Goal: Task Accomplishment & Management: Manage account settings

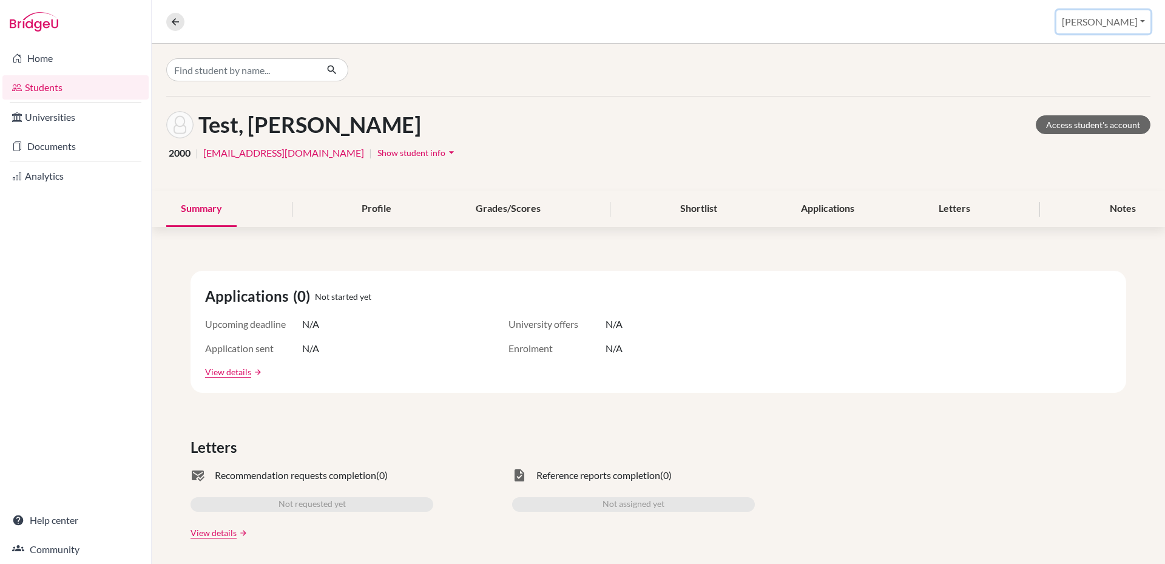
click at [1143, 24] on button "[PERSON_NAME]" at bounding box center [1103, 21] width 94 height 23
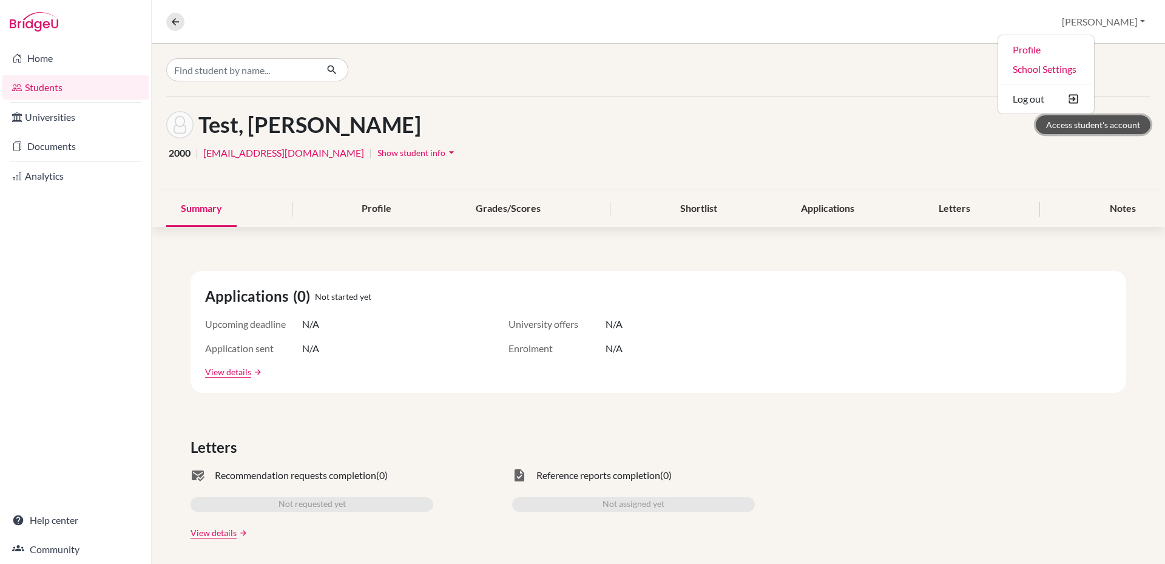
click at [1046, 127] on link "Access student's account" at bounding box center [1093, 124] width 115 height 19
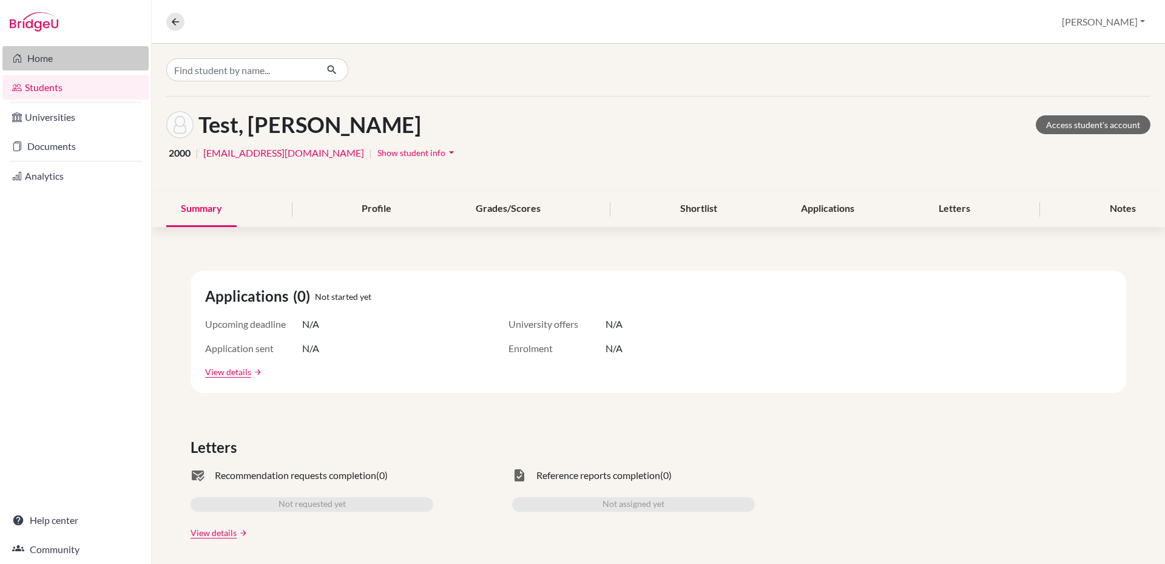
click at [59, 58] on link "Home" at bounding box center [75, 58] width 146 height 24
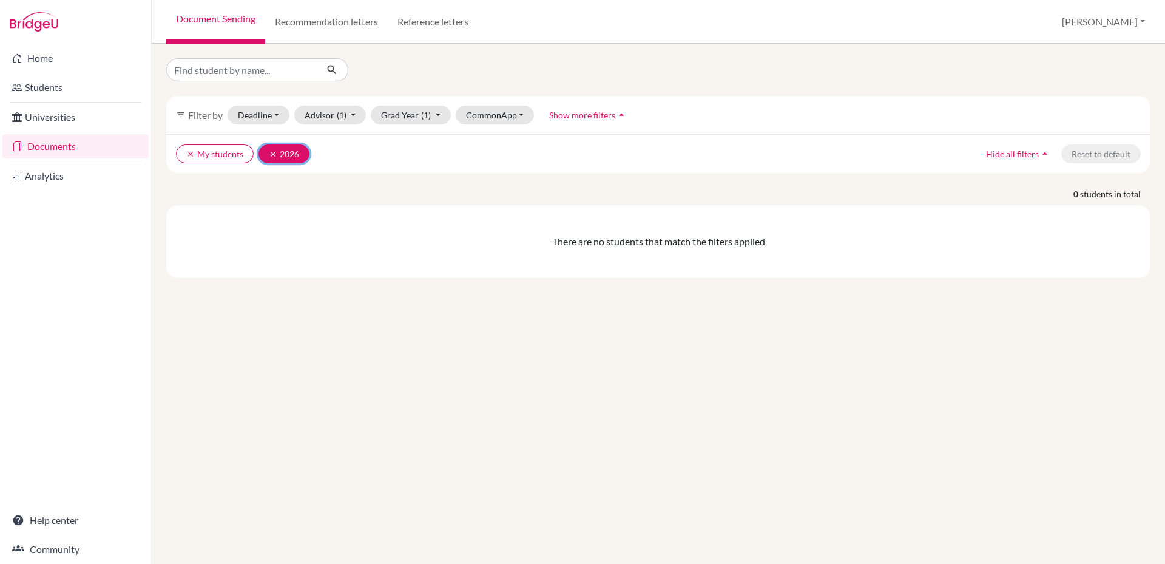
click at [272, 153] on icon "clear" at bounding box center [273, 154] width 8 height 8
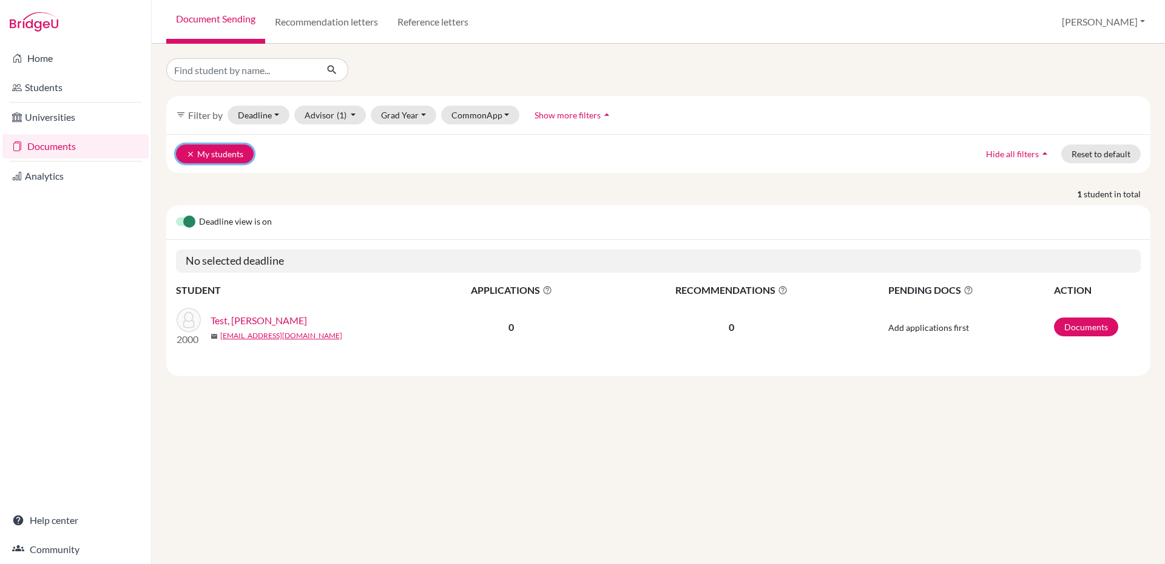
click at [186, 153] on icon "clear" at bounding box center [190, 154] width 8 height 8
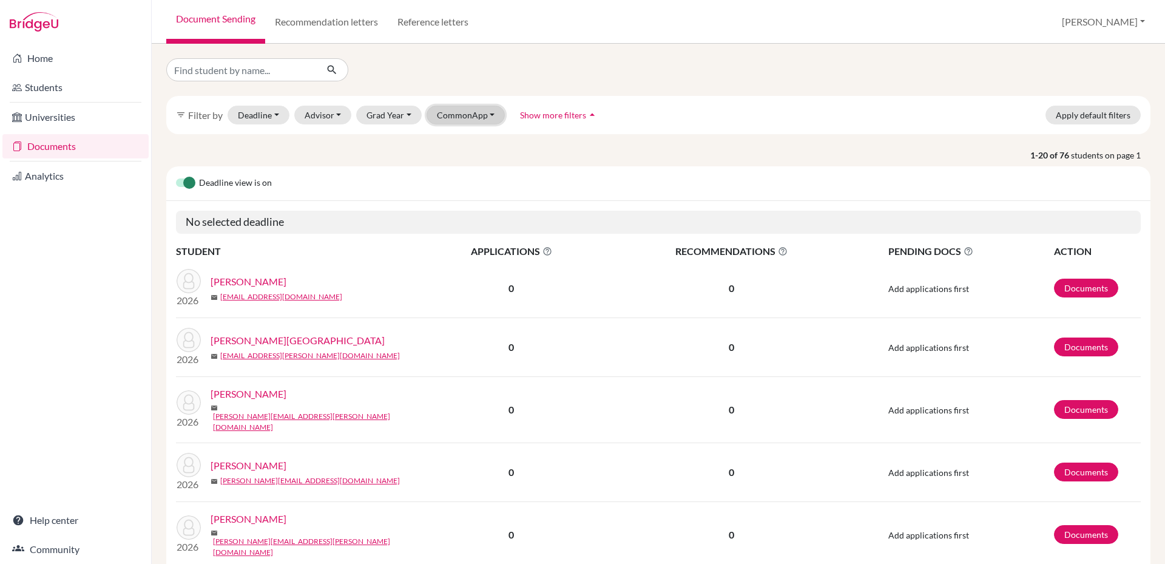
click at [472, 116] on button "CommonApp" at bounding box center [466, 115] width 79 height 19
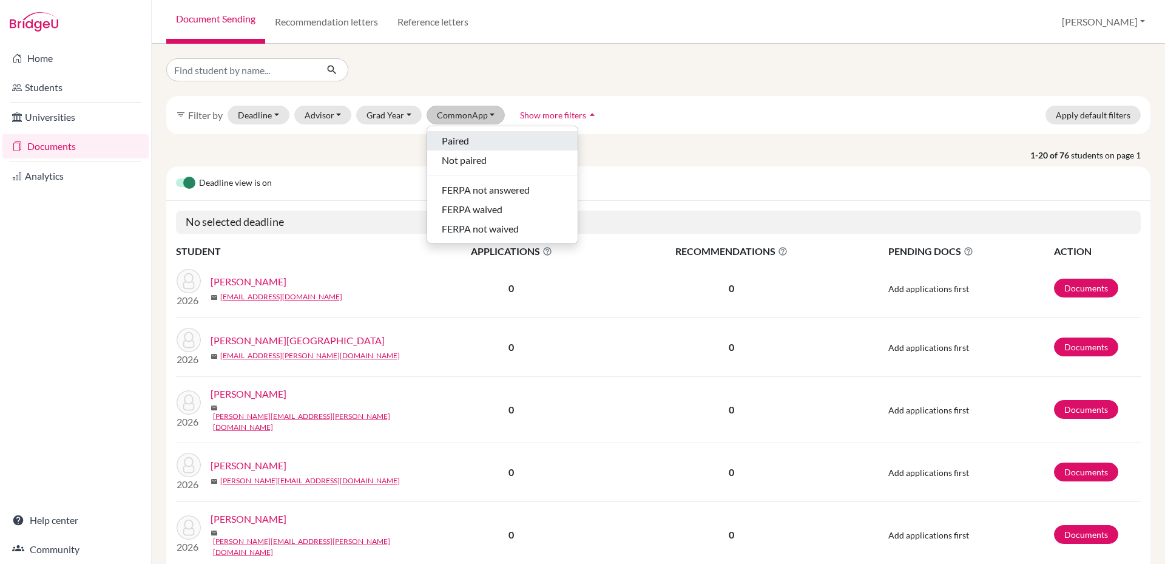
click at [468, 143] on div "Paired" at bounding box center [502, 140] width 121 height 15
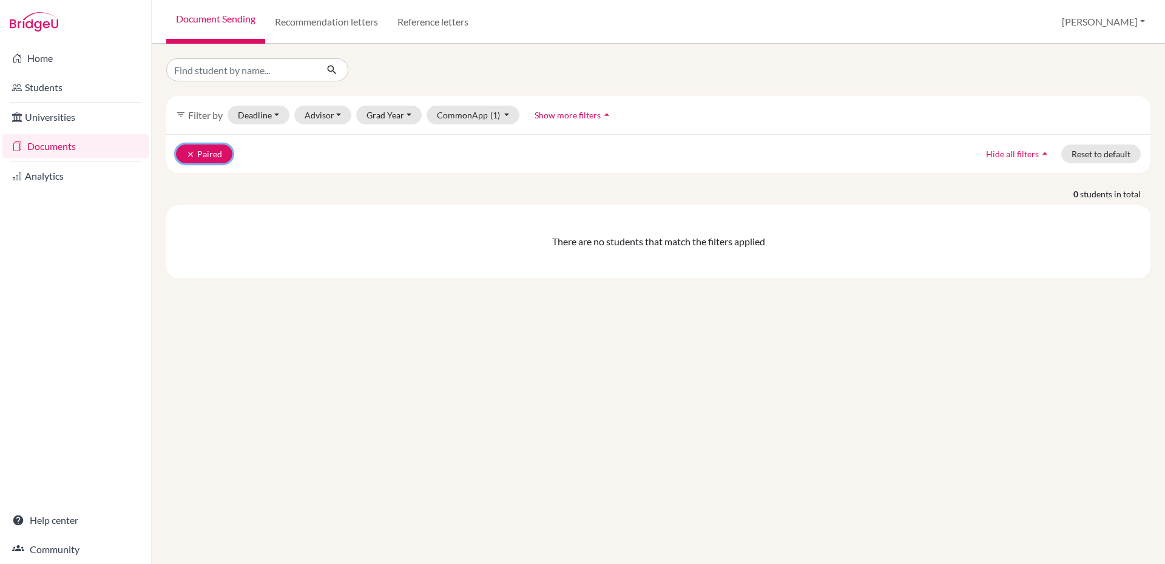
click at [191, 155] on icon "clear" at bounding box center [190, 154] width 8 height 8
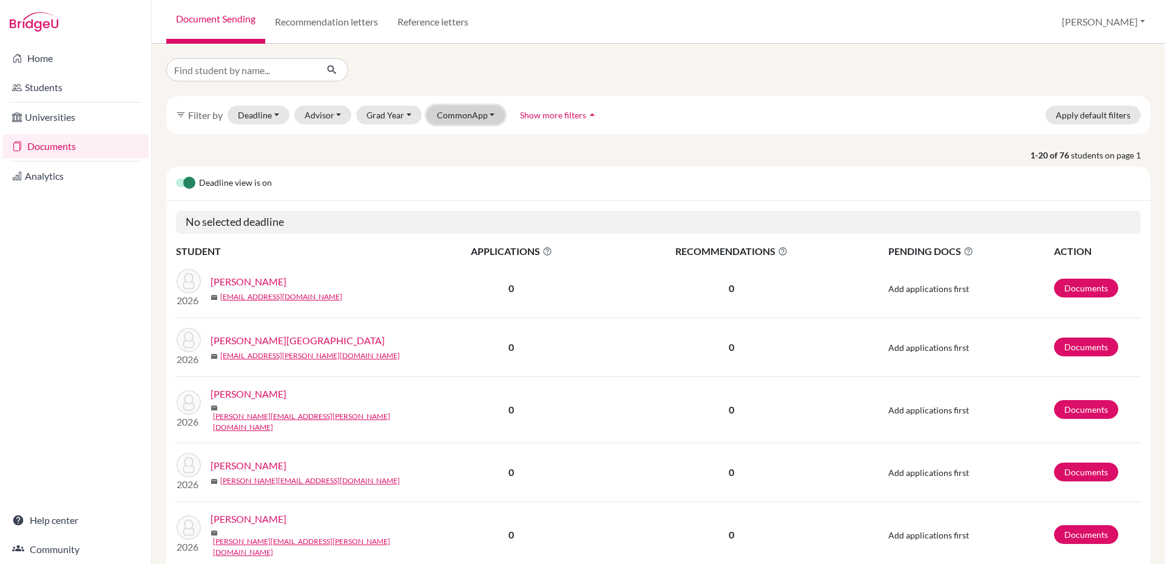
click at [488, 116] on button "CommonApp" at bounding box center [466, 115] width 79 height 19
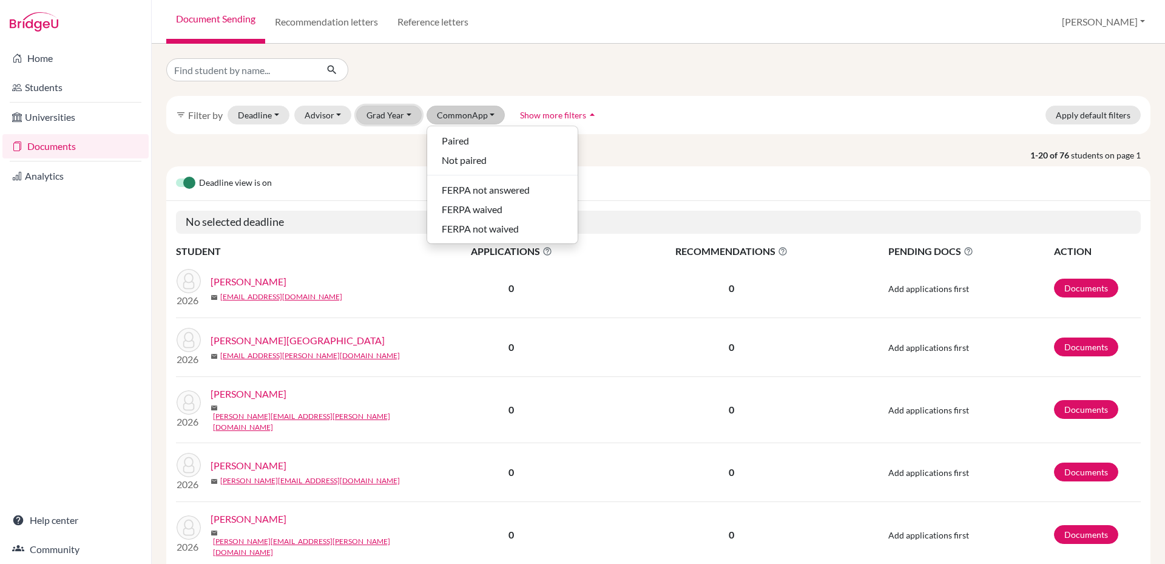
click at [407, 112] on button "Grad Year" at bounding box center [389, 115] width 66 height 19
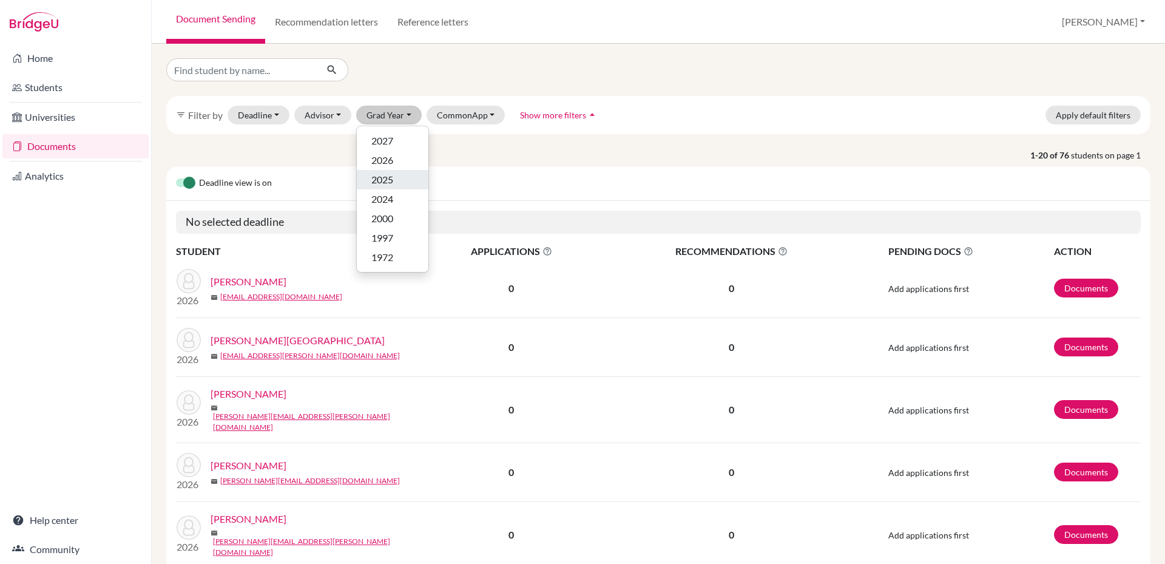
click at [386, 175] on span "2025" at bounding box center [382, 179] width 22 height 15
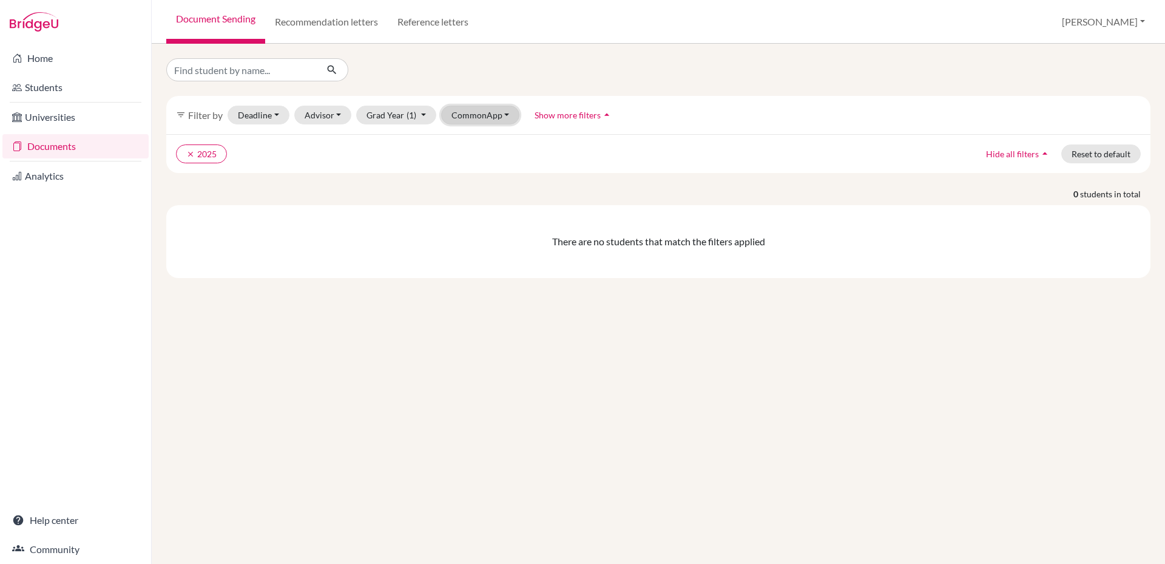
click at [489, 116] on button "CommonApp" at bounding box center [480, 115] width 79 height 19
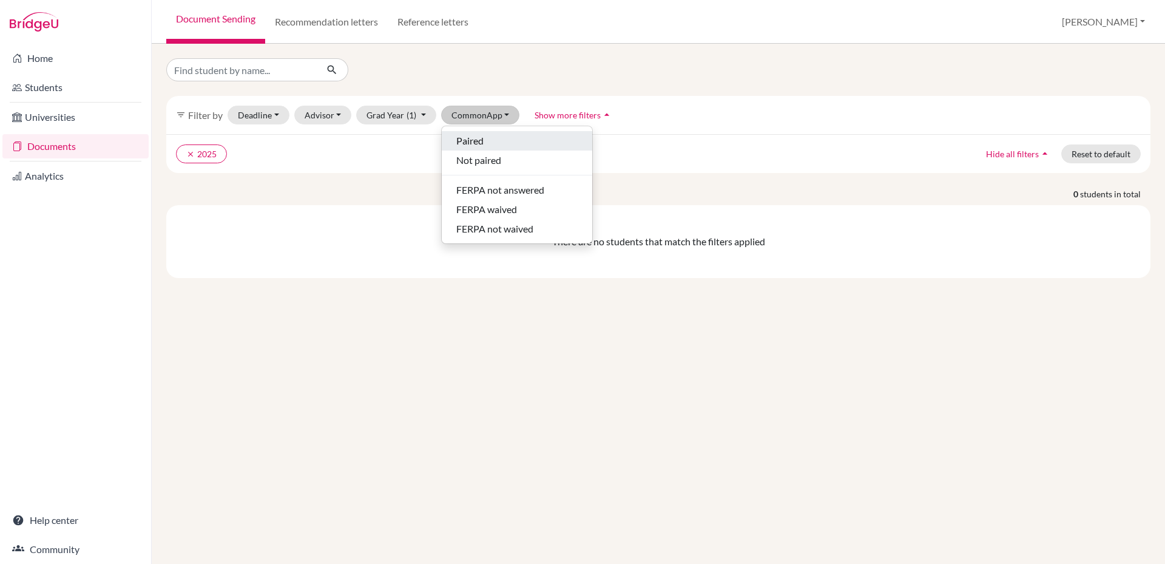
click at [485, 138] on div "Paired" at bounding box center [516, 140] width 121 height 15
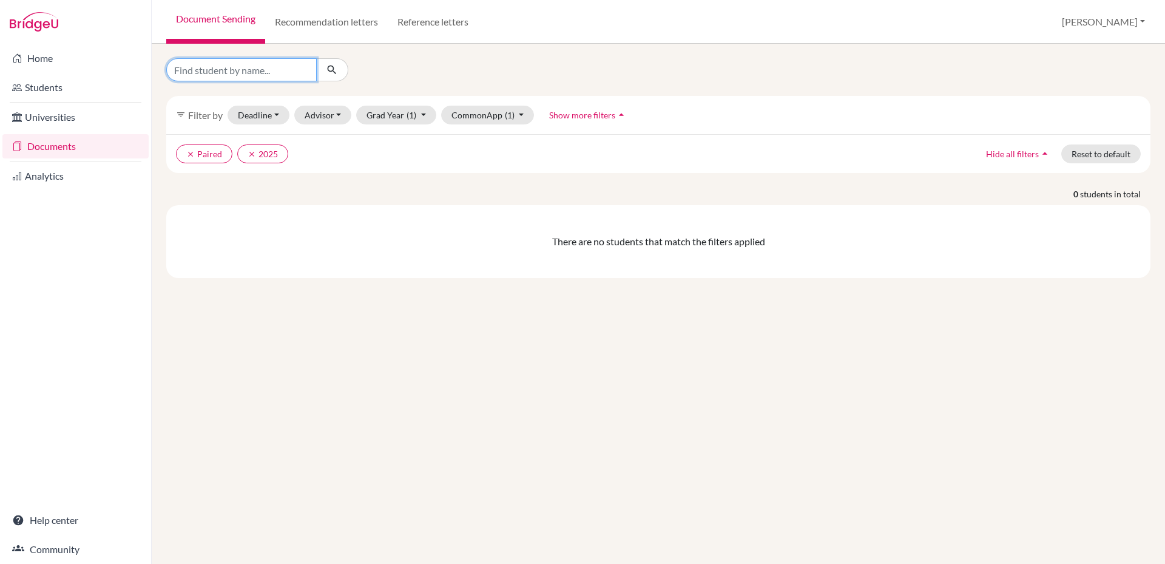
click at [266, 72] on input "Find student by name..." at bounding box center [241, 69] width 150 height 23
type input "gisell"
click at [329, 69] on icon "submit" at bounding box center [332, 70] width 12 height 12
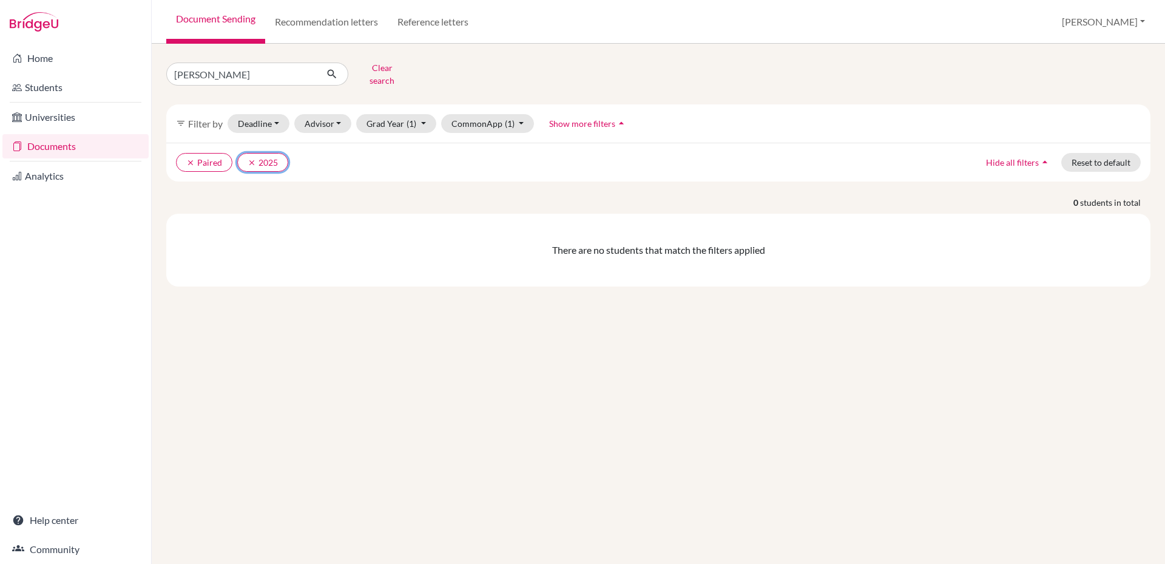
drag, startPoint x: 254, startPoint y: 149, endPoint x: 230, endPoint y: 158, distance: 25.6
click at [250, 153] on button "clear 2025" at bounding box center [262, 162] width 51 height 19
click at [191, 158] on icon "clear" at bounding box center [190, 162] width 8 height 8
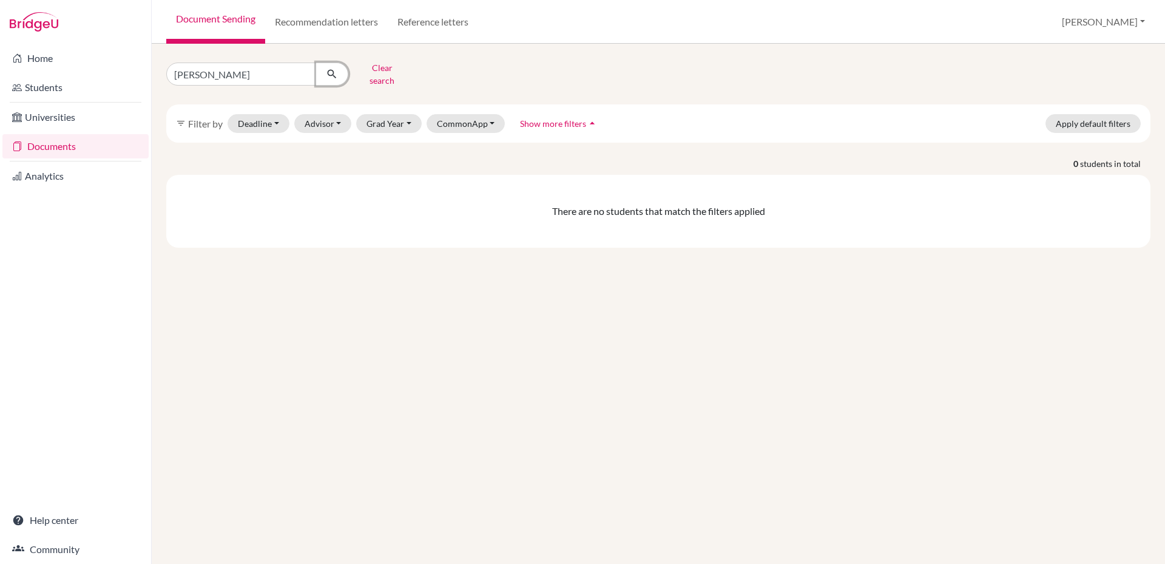
click at [332, 71] on icon "submit" at bounding box center [332, 74] width 12 height 12
click at [345, 26] on link "Recommendation letters" at bounding box center [326, 22] width 123 height 44
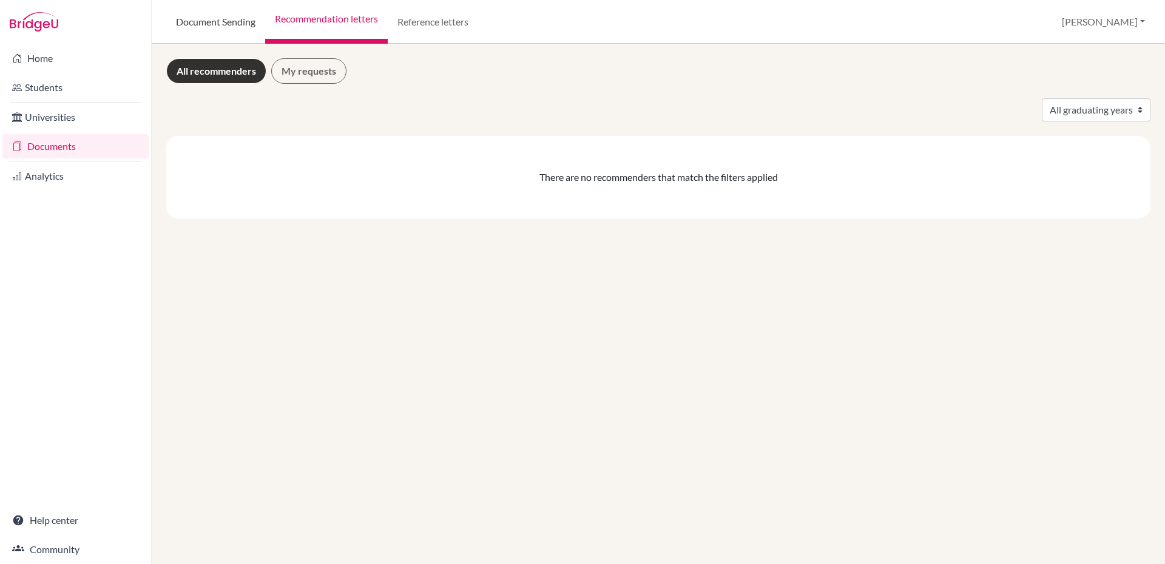
click at [214, 29] on link "Document Sending" at bounding box center [215, 22] width 99 height 44
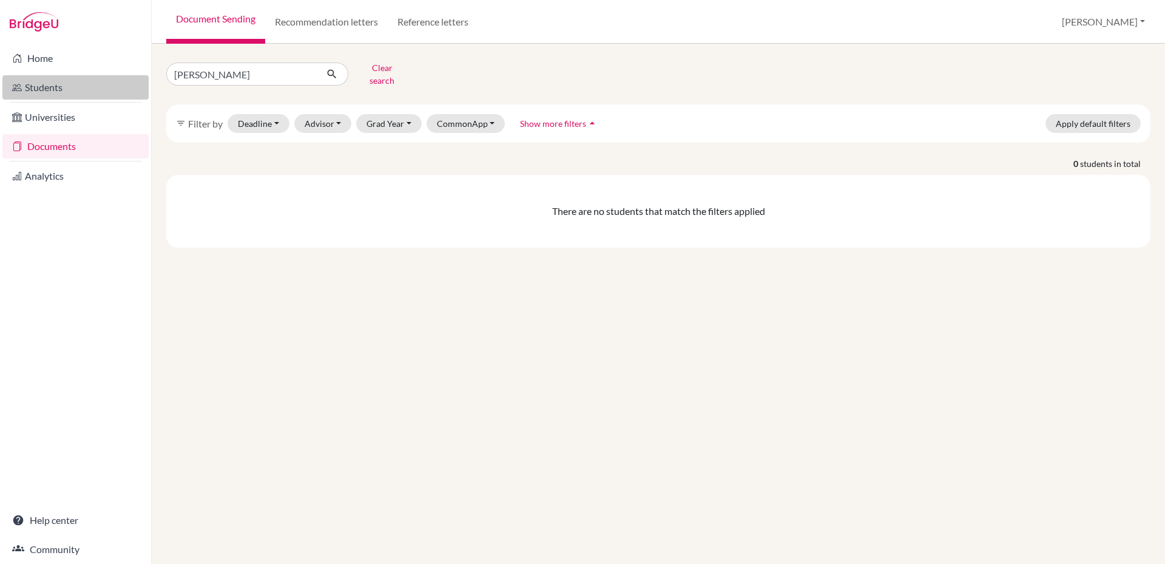
click at [68, 95] on link "Students" at bounding box center [75, 87] width 146 height 24
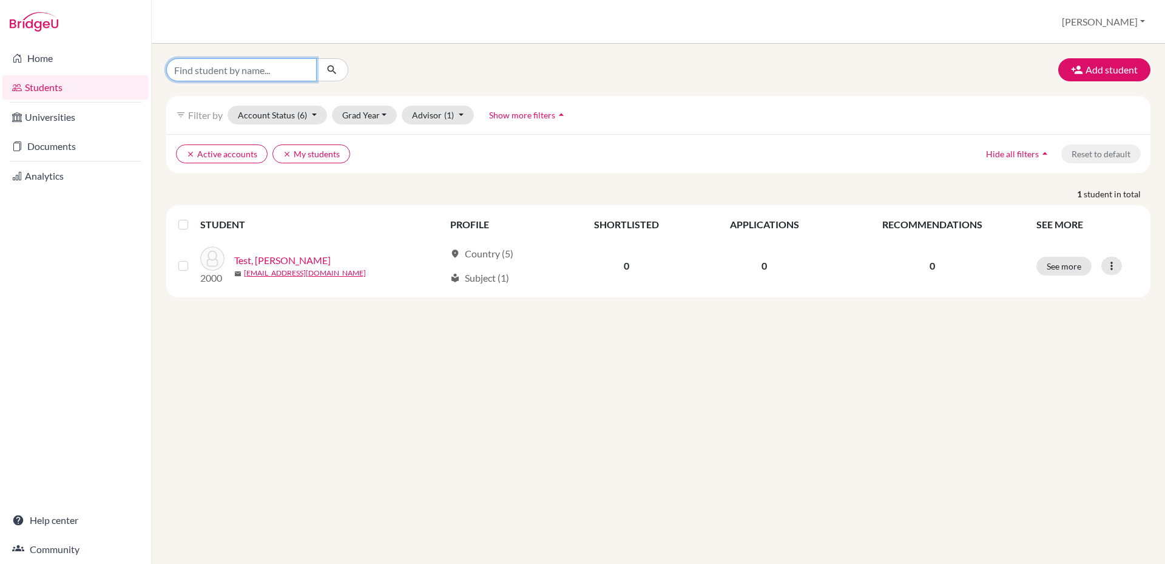
click at [255, 73] on input "Find student by name..." at bounding box center [241, 69] width 150 height 23
type input "[PERSON_NAME]"
click button "submit" at bounding box center [332, 69] width 32 height 23
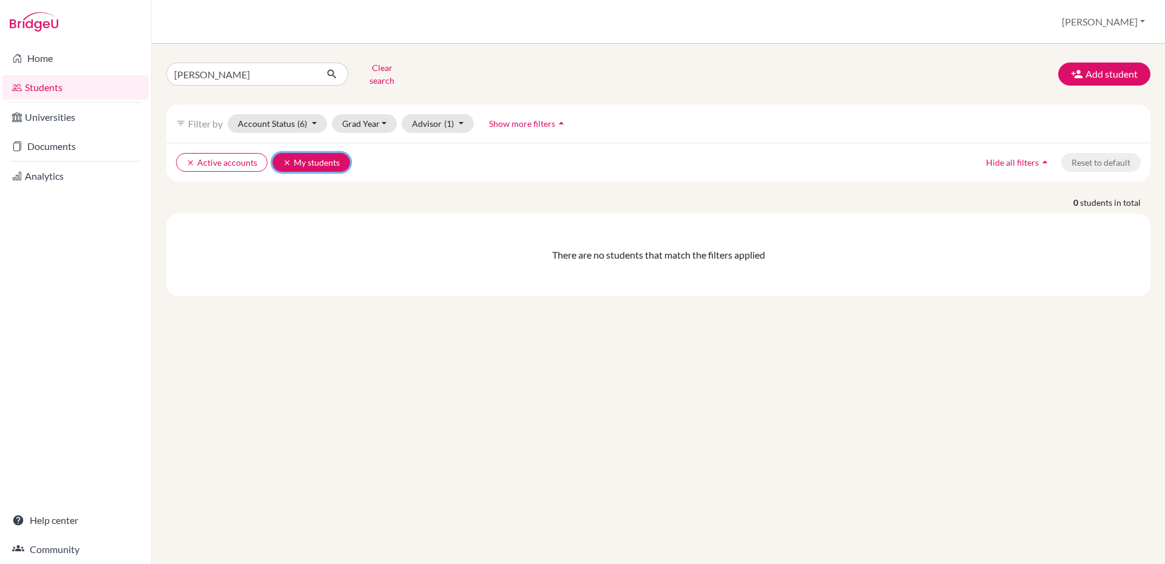
click at [284, 158] on icon "clear" at bounding box center [287, 162] width 8 height 8
click at [190, 158] on icon "clear" at bounding box center [190, 162] width 8 height 8
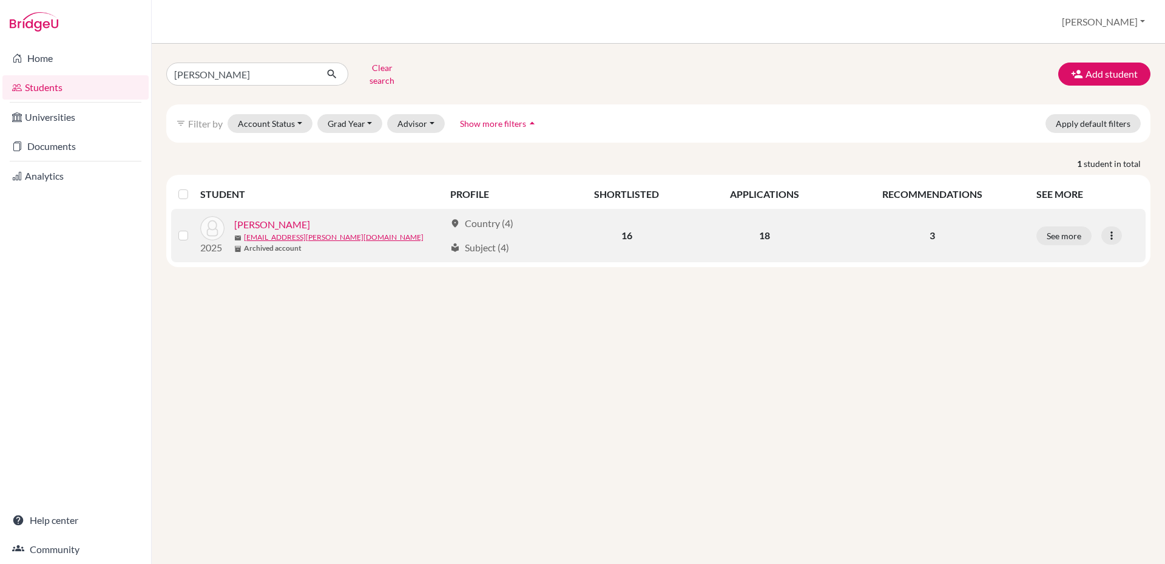
click at [291, 219] on link "[PERSON_NAME]" at bounding box center [272, 224] width 76 height 15
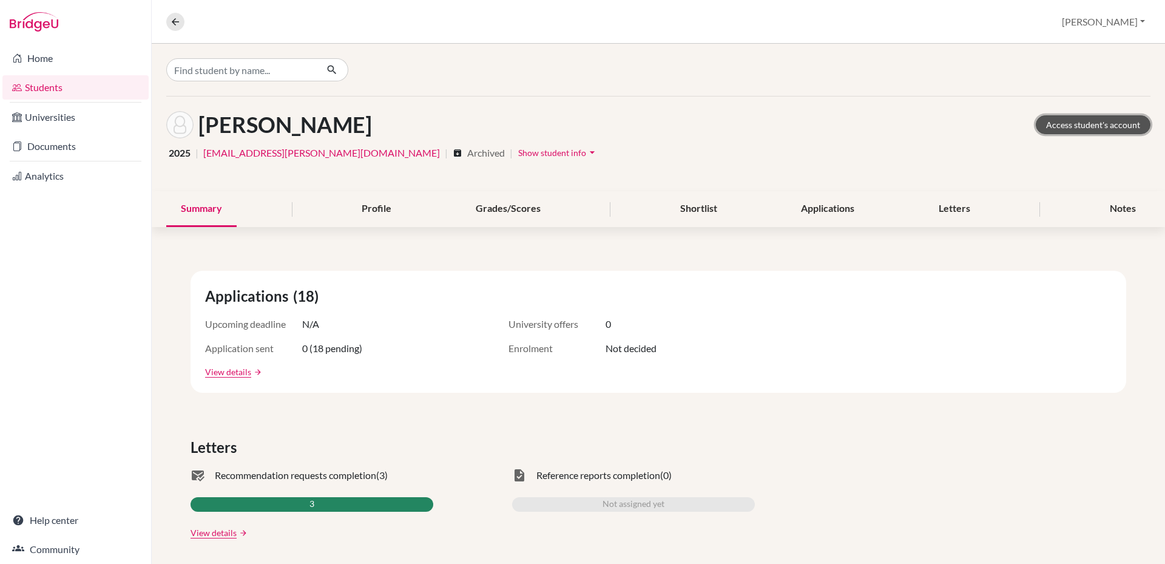
click at [1056, 130] on link "Access student's account" at bounding box center [1093, 124] width 115 height 19
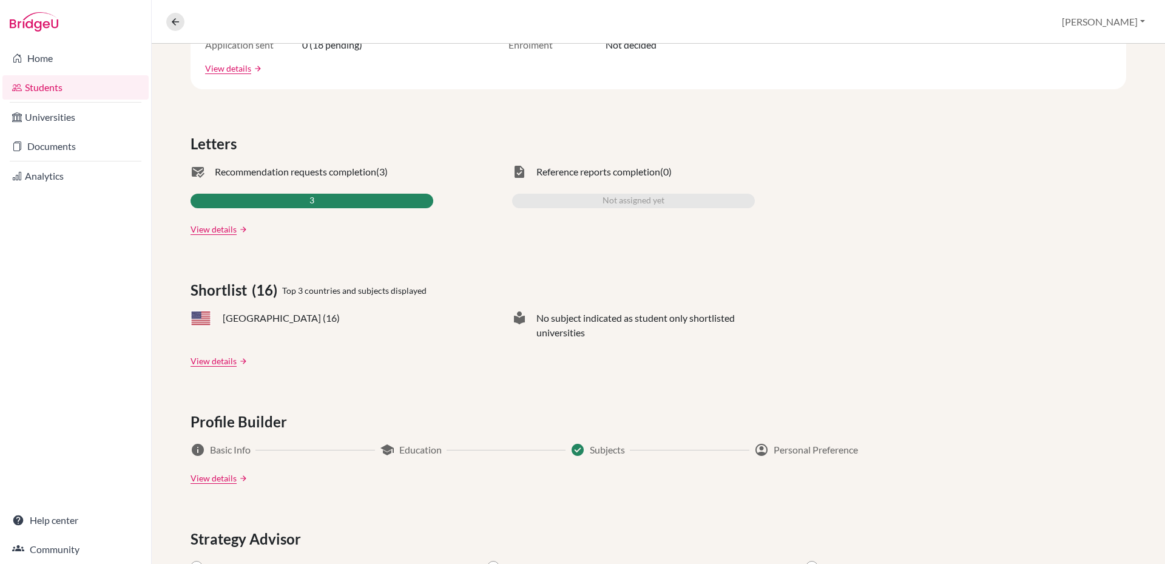
scroll to position [182, 0]
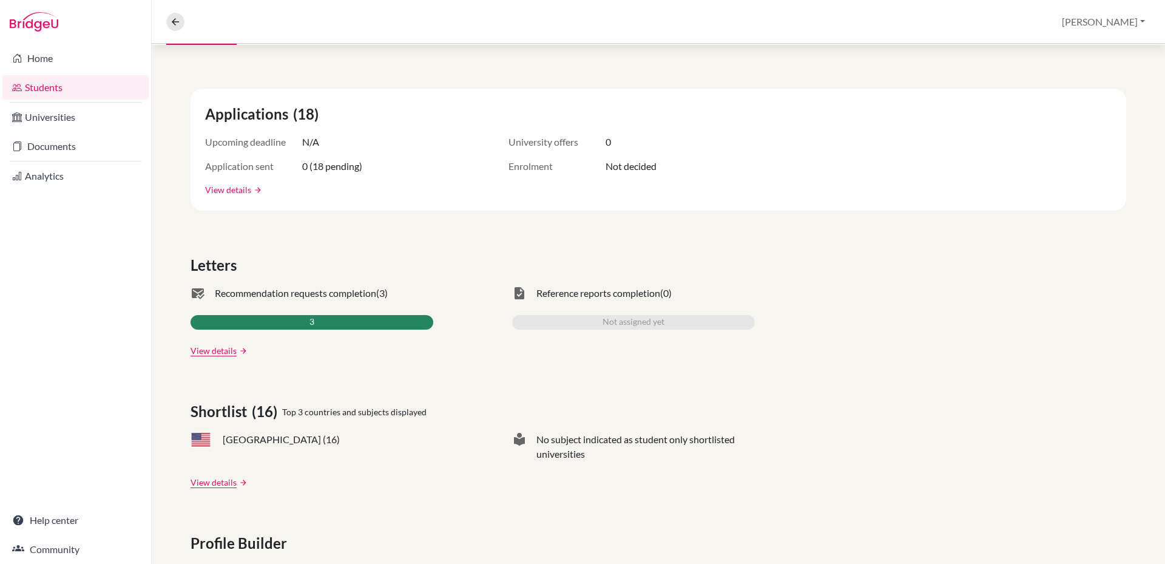
click at [236, 192] on link "View details" at bounding box center [228, 189] width 46 height 13
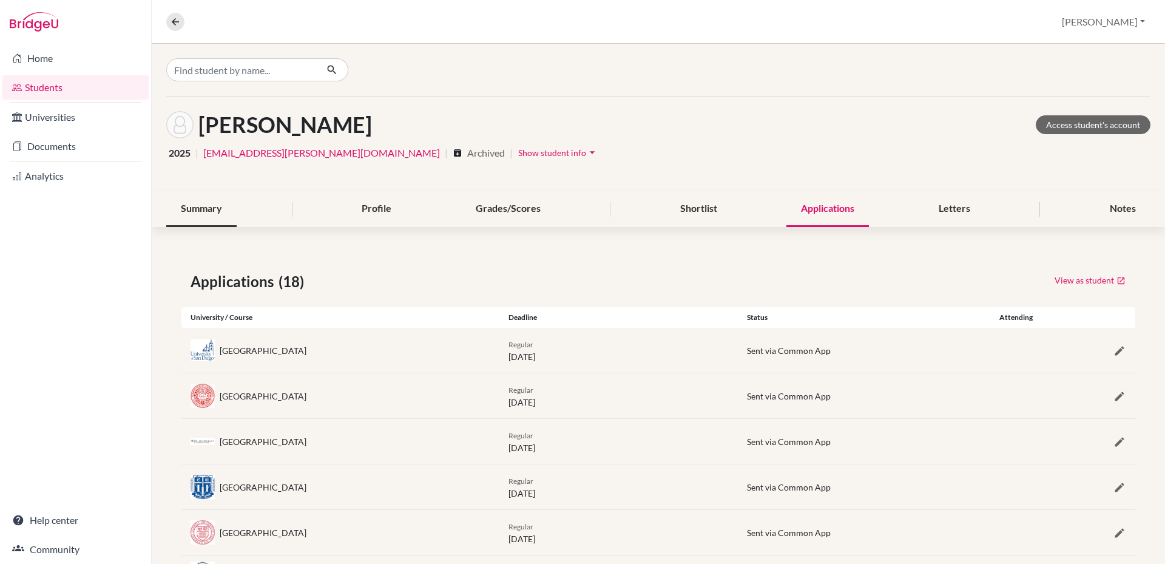
click at [212, 211] on div "Summary" at bounding box center [201, 209] width 70 height 36
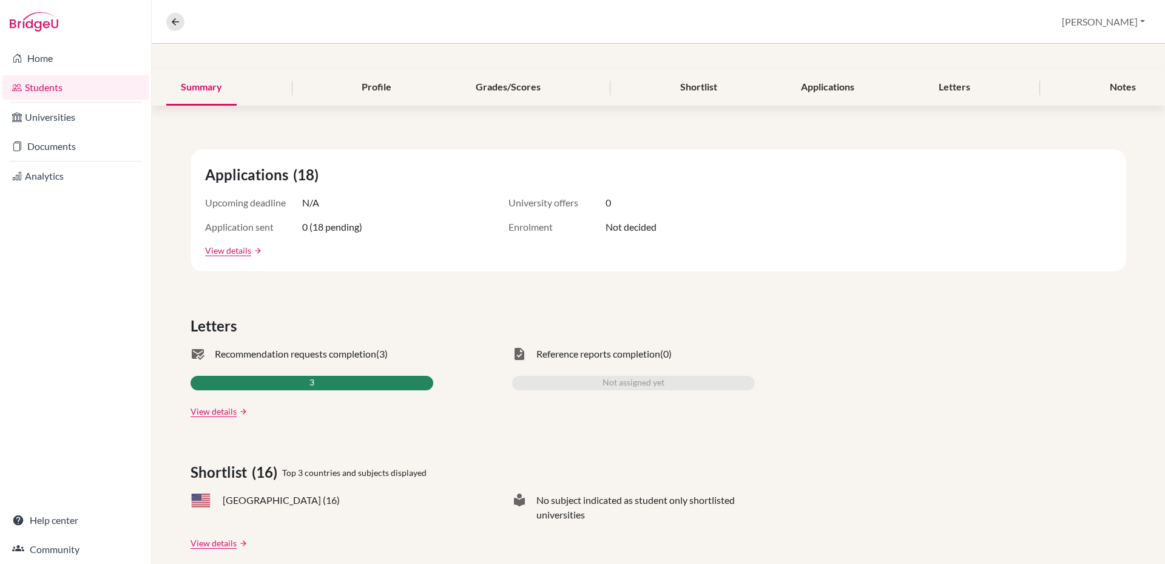
scroll to position [182, 0]
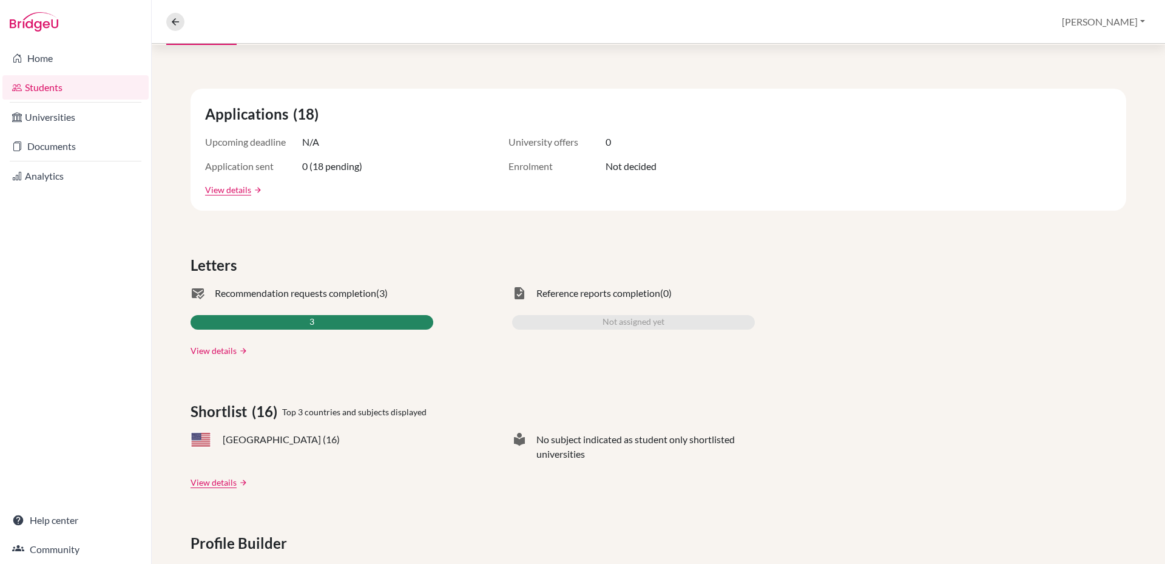
click at [202, 351] on link "View details" at bounding box center [214, 350] width 46 height 13
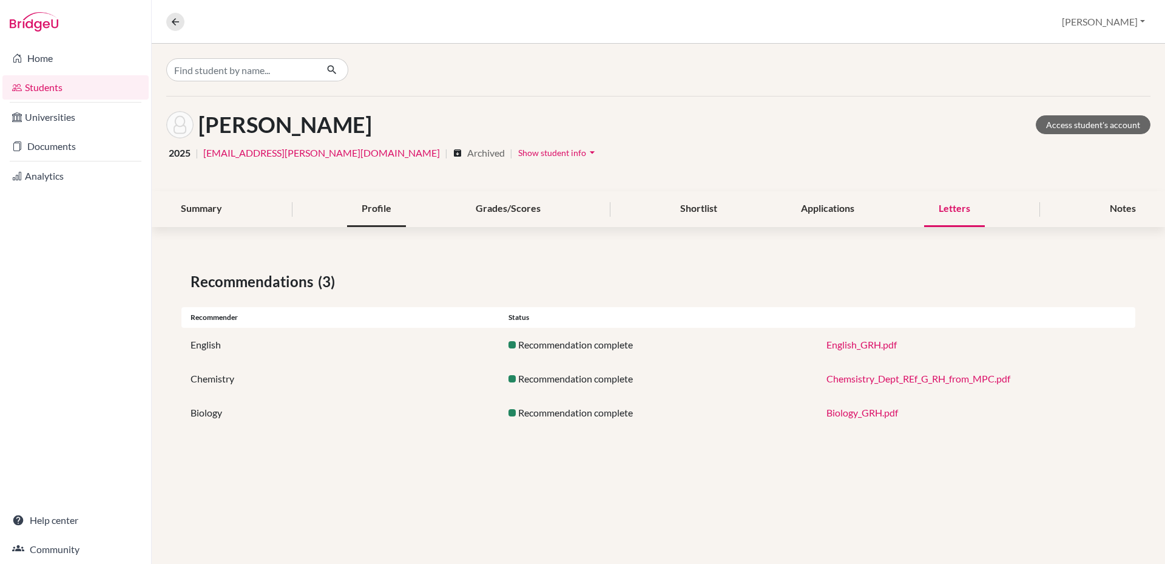
click at [371, 206] on div "Profile" at bounding box center [376, 209] width 59 height 36
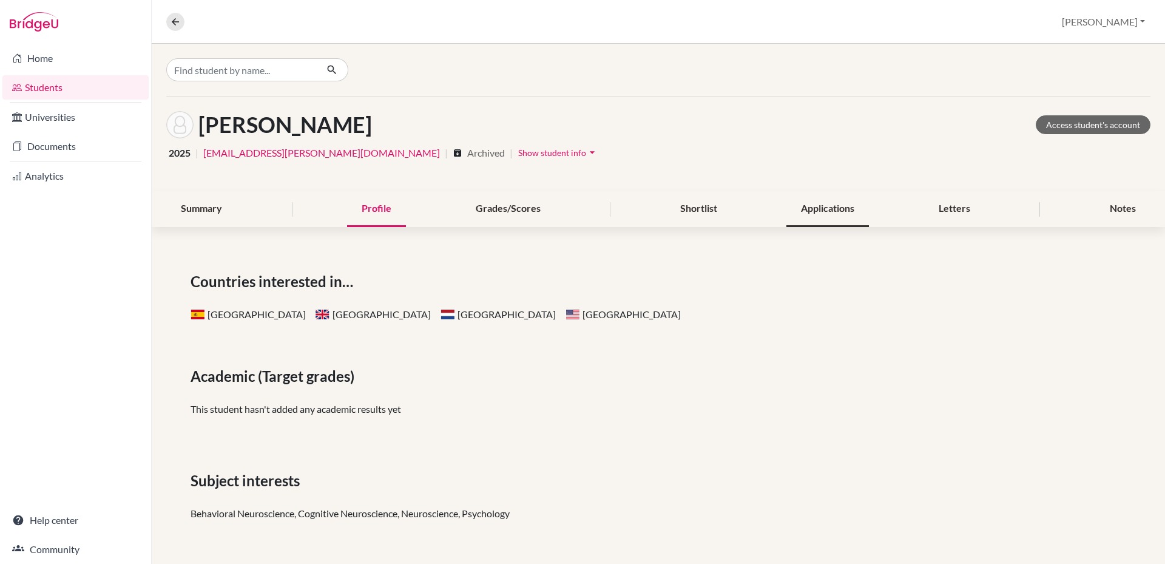
click at [828, 212] on div "Applications" at bounding box center [827, 209] width 83 height 36
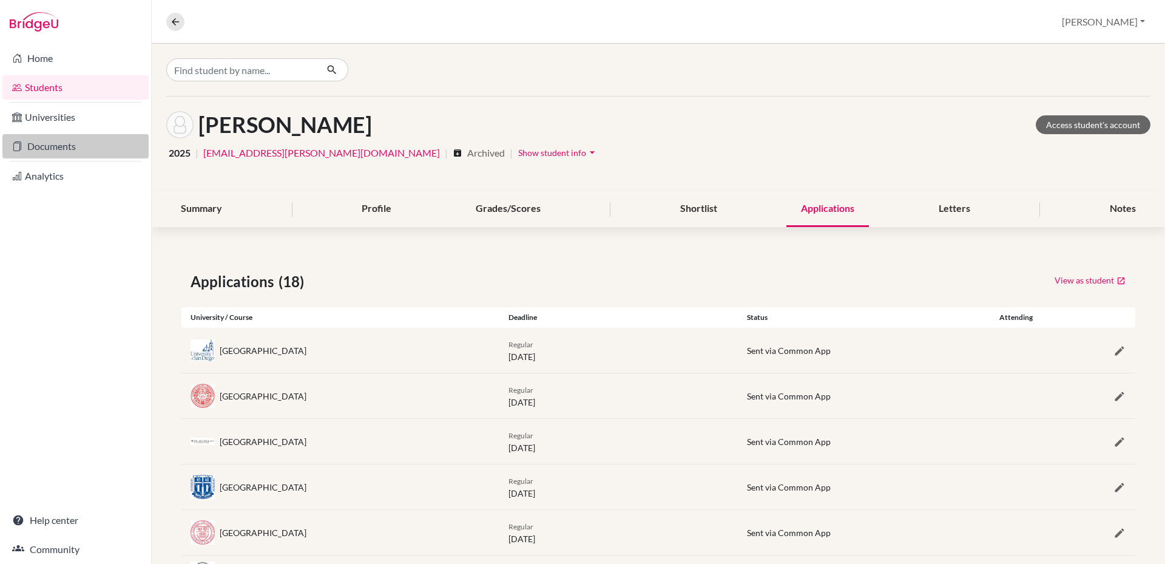
click at [78, 152] on link "Documents" at bounding box center [75, 146] width 146 height 24
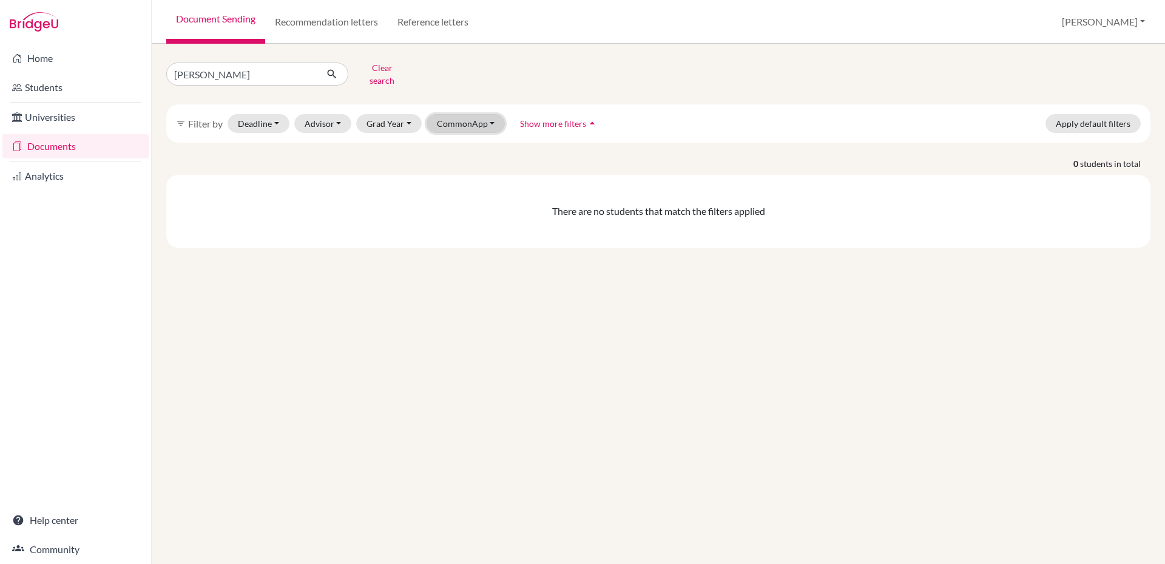
click at [490, 114] on button "CommonApp" at bounding box center [466, 123] width 79 height 19
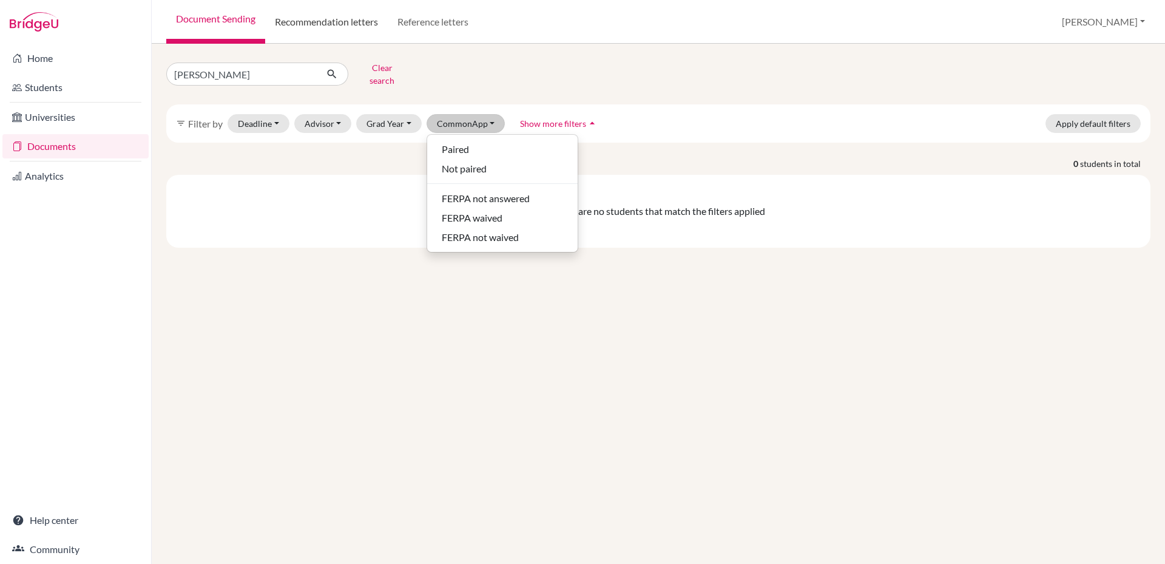
click at [338, 23] on link "Recommendation letters" at bounding box center [326, 22] width 123 height 44
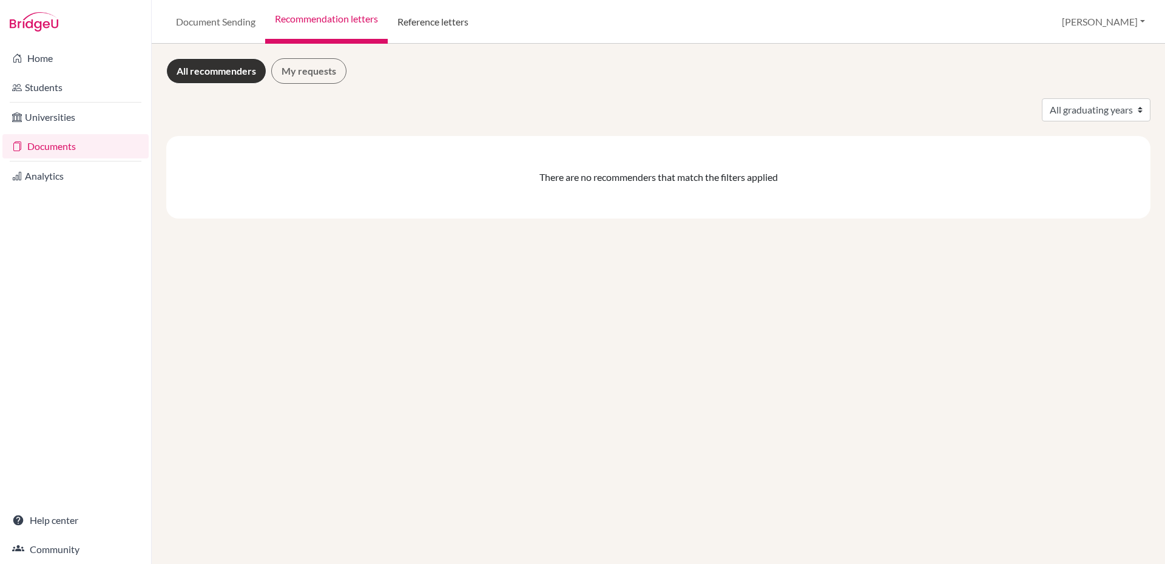
click at [452, 25] on link "Reference letters" at bounding box center [433, 22] width 90 height 44
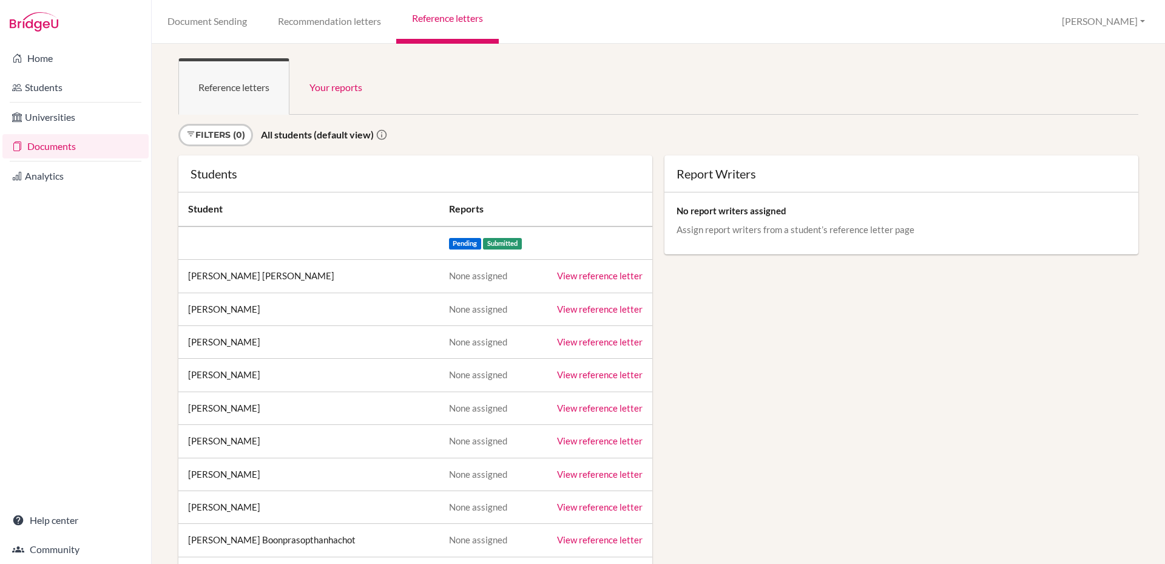
click at [63, 149] on link "Documents" at bounding box center [75, 146] width 146 height 24
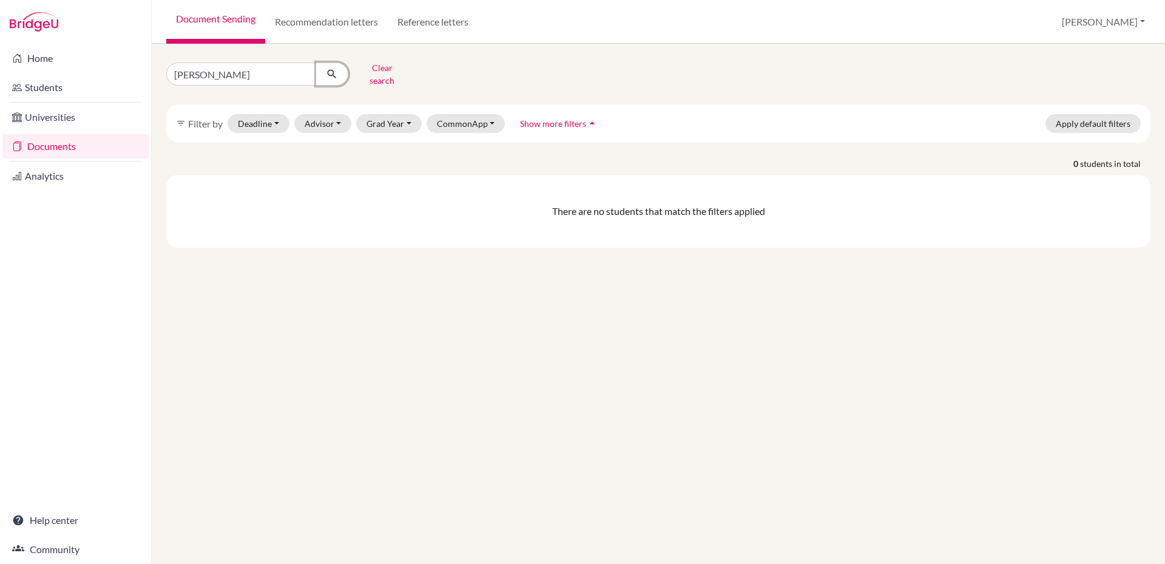
click at [318, 69] on button "submit" at bounding box center [332, 73] width 32 height 23
drag, startPoint x: 169, startPoint y: 72, endPoint x: 154, endPoint y: 74, distance: 15.3
click at [154, 74] on div "[PERSON_NAME] Clear search filter_list Filter by Deadline - Select a date range…" at bounding box center [658, 304] width 1013 height 520
type input "charlotte"
click button "submit" at bounding box center [332, 73] width 32 height 23
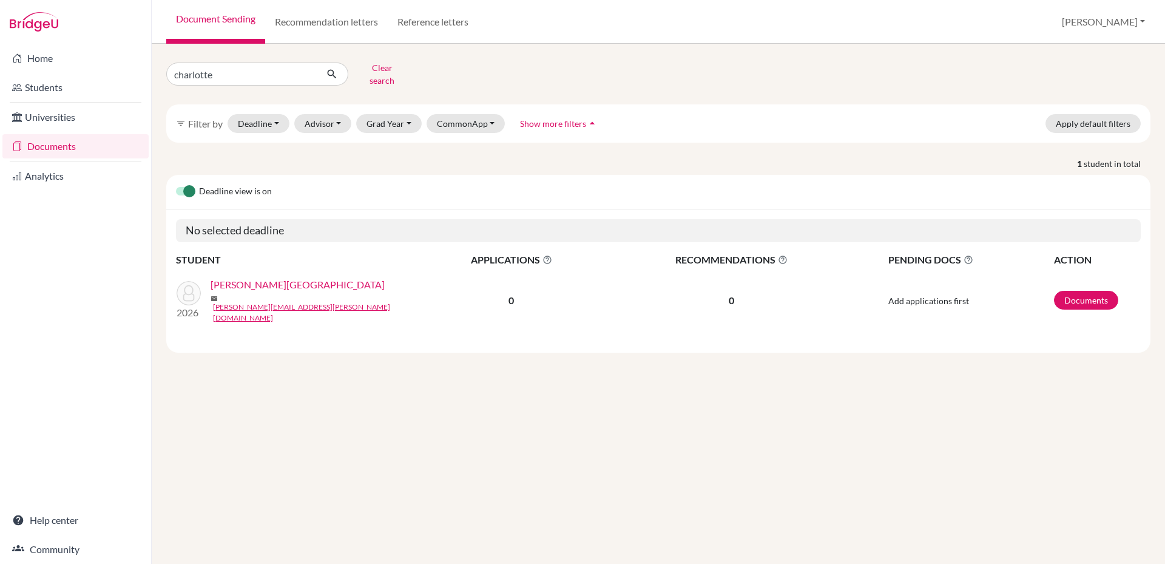
click at [254, 282] on link "[PERSON_NAME][GEOGRAPHIC_DATA]" at bounding box center [298, 284] width 174 height 15
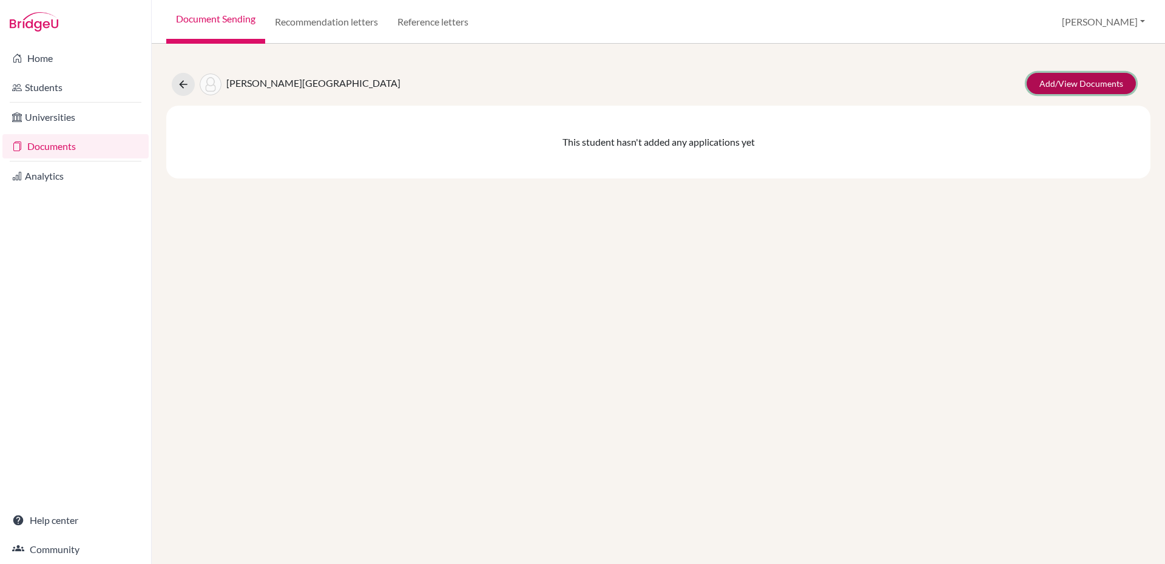
click at [1067, 76] on link "Add/View Documents" at bounding box center [1081, 83] width 109 height 21
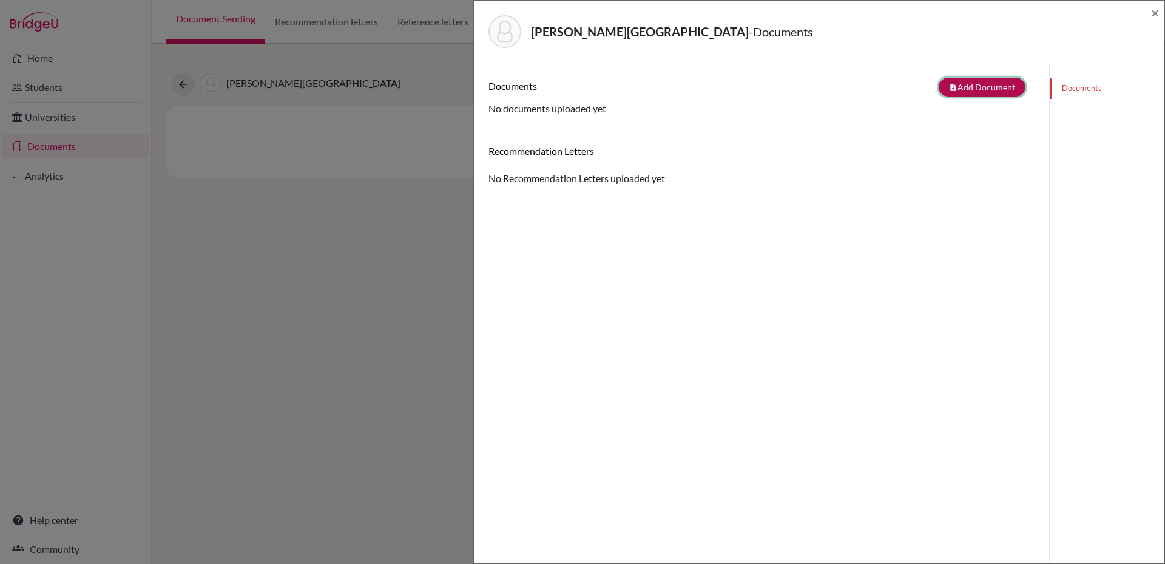
click at [952, 94] on button "note_add Add Document" at bounding box center [982, 87] width 87 height 19
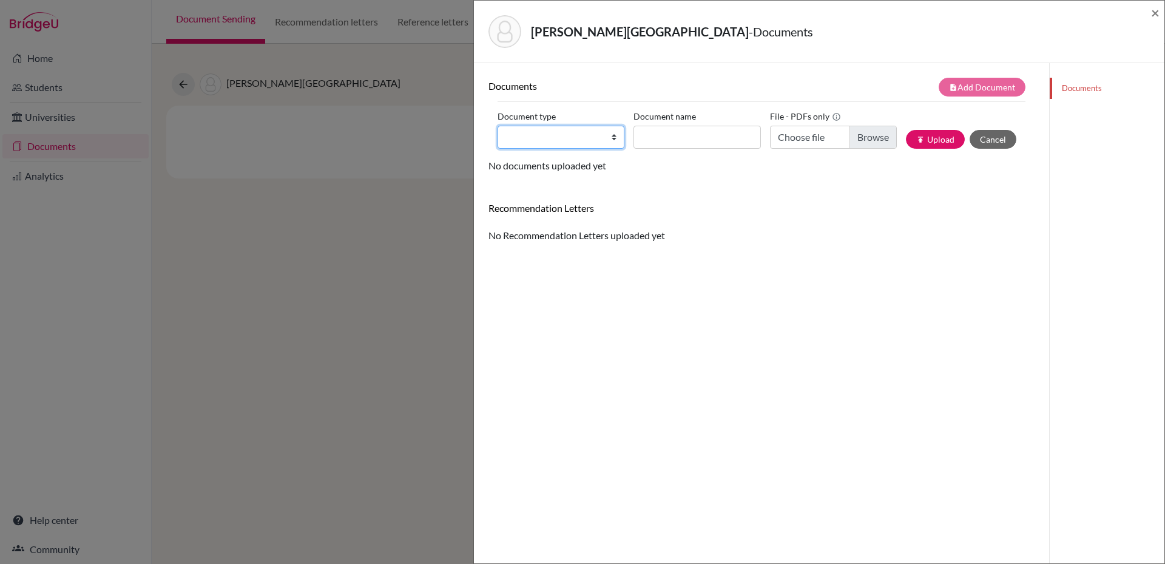
click at [605, 138] on select "Change explanation for Common App reports Counselor recommendation Internationa…" at bounding box center [561, 137] width 127 height 23
click at [1070, 140] on div "Documents" at bounding box center [1106, 345] width 115 height 564
click at [42, 149] on div "[PERSON_NAME] - Documents × Documents note_add Add Document Document type Chang…" at bounding box center [582, 282] width 1165 height 564
click at [1156, 12] on span "×" at bounding box center [1155, 13] width 8 height 18
